Goal: Information Seeking & Learning: Learn about a topic

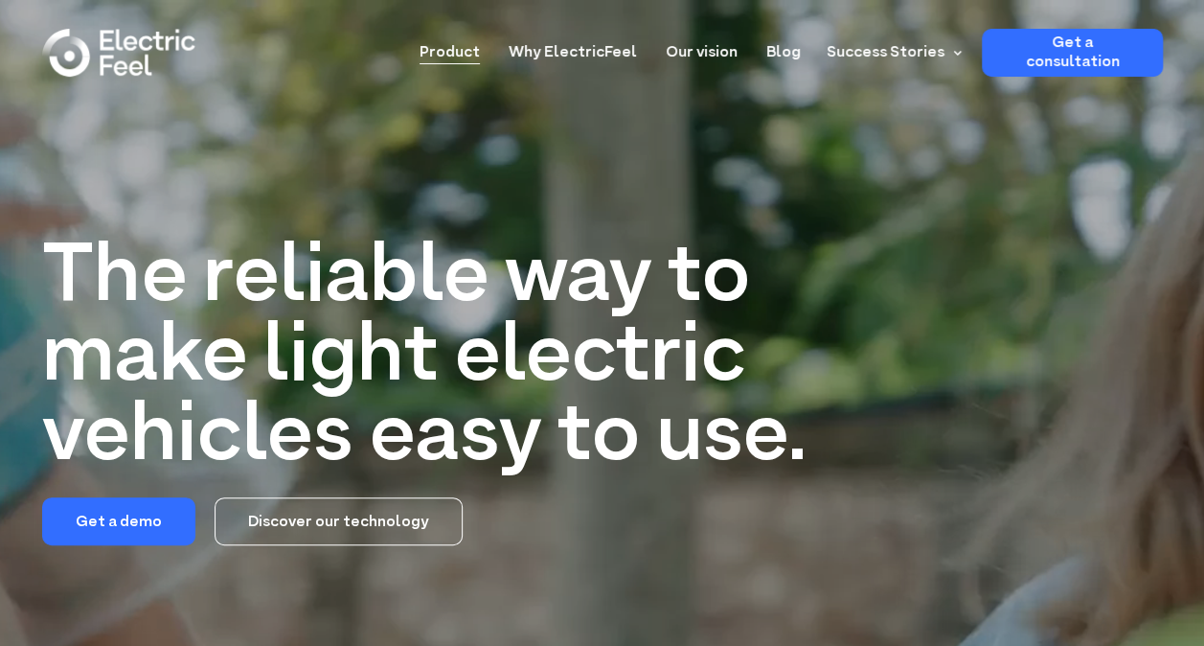
click at [480, 53] on link "Product" at bounding box center [450, 46] width 60 height 35
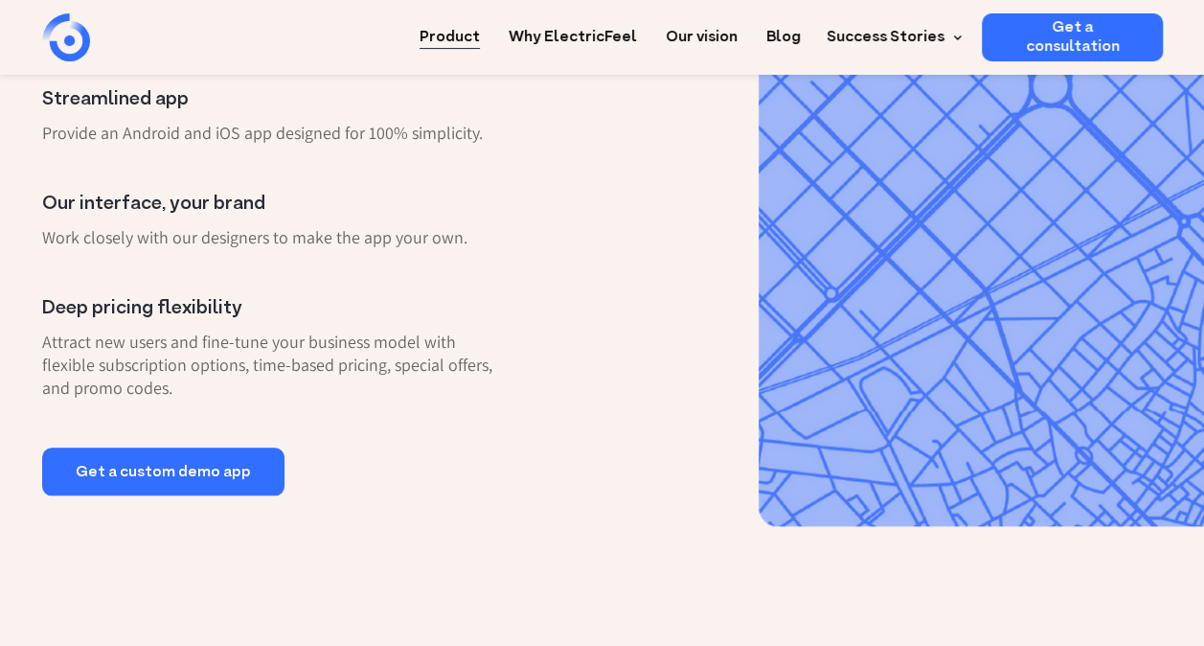
scroll to position [849, 0]
